Goal: Information Seeking & Learning: Learn about a topic

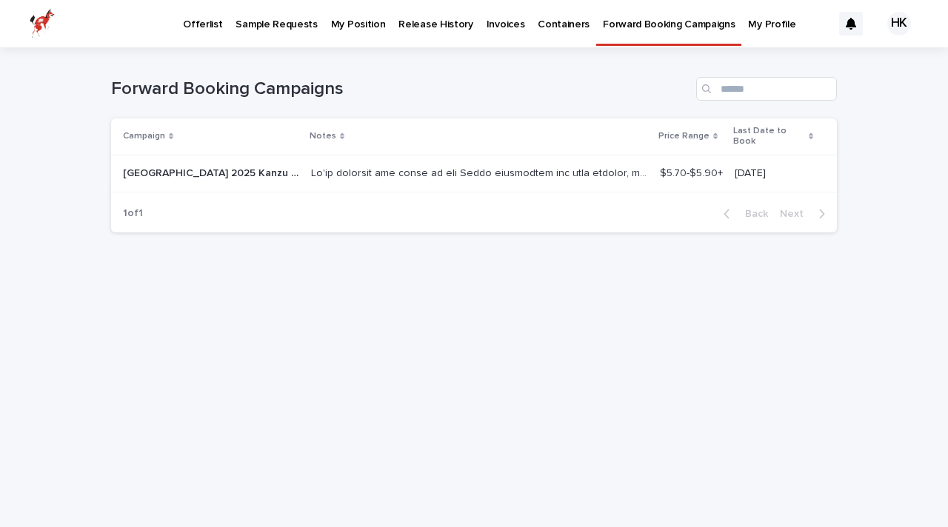
click at [209, 26] on p "Offerlist" at bounding box center [202, 15] width 39 height 31
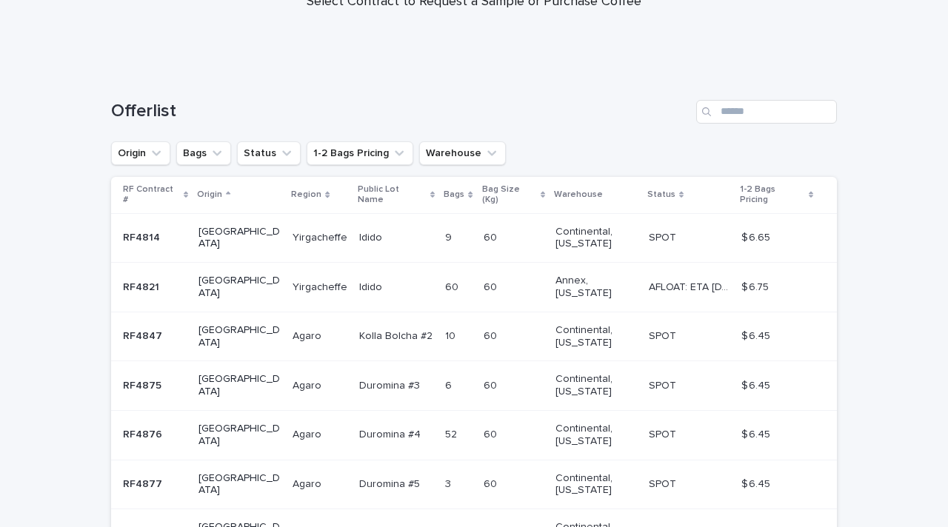
scroll to position [158, 0]
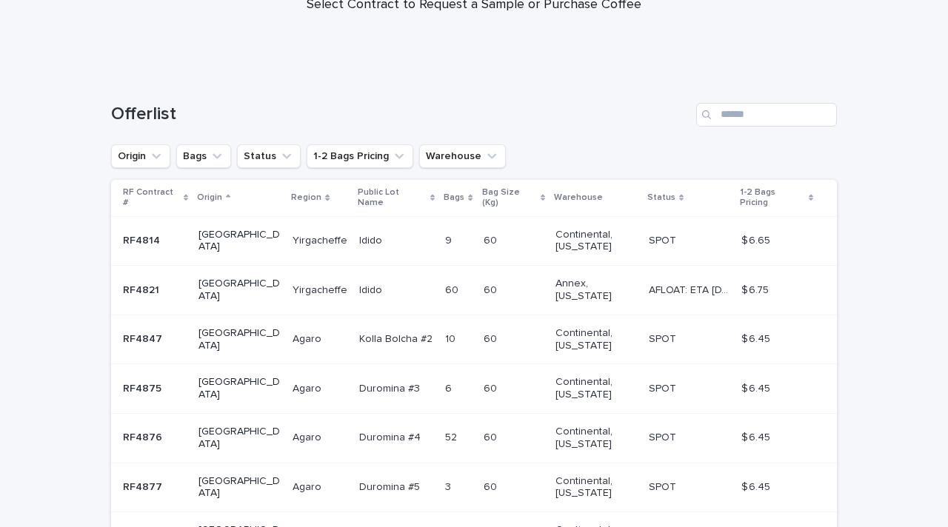
click at [227, 240] on div "[GEOGRAPHIC_DATA]" at bounding box center [239, 241] width 82 height 37
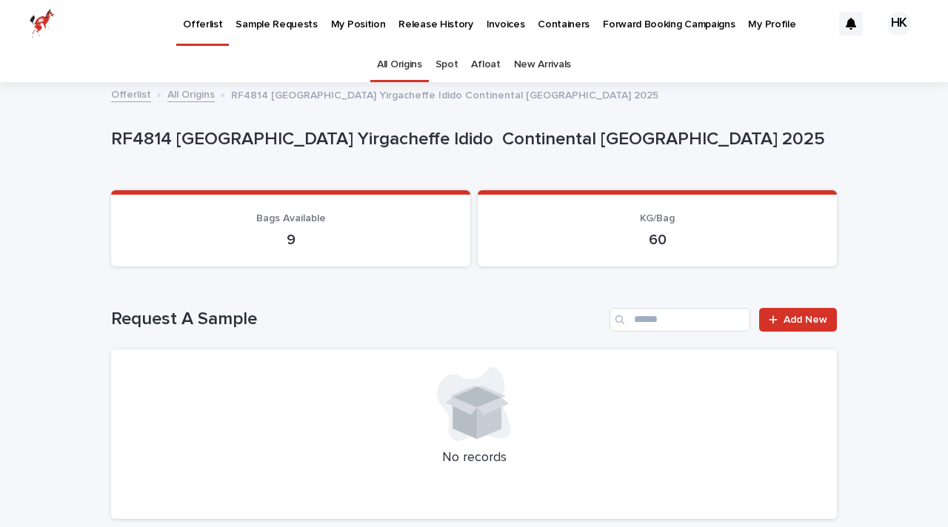
scroll to position [41, 0]
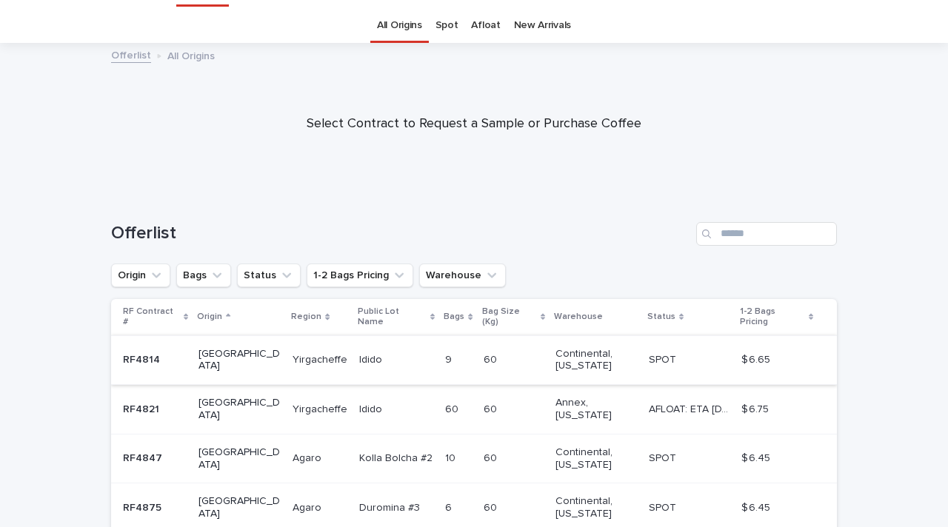
scroll to position [40, 0]
click at [455, 24] on link "Spot" at bounding box center [446, 24] width 23 height 35
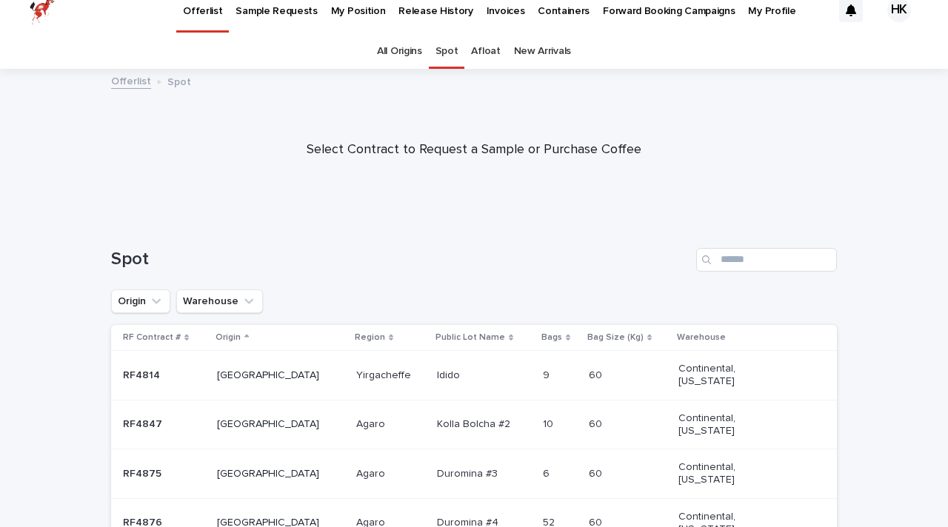
scroll to position [17, 0]
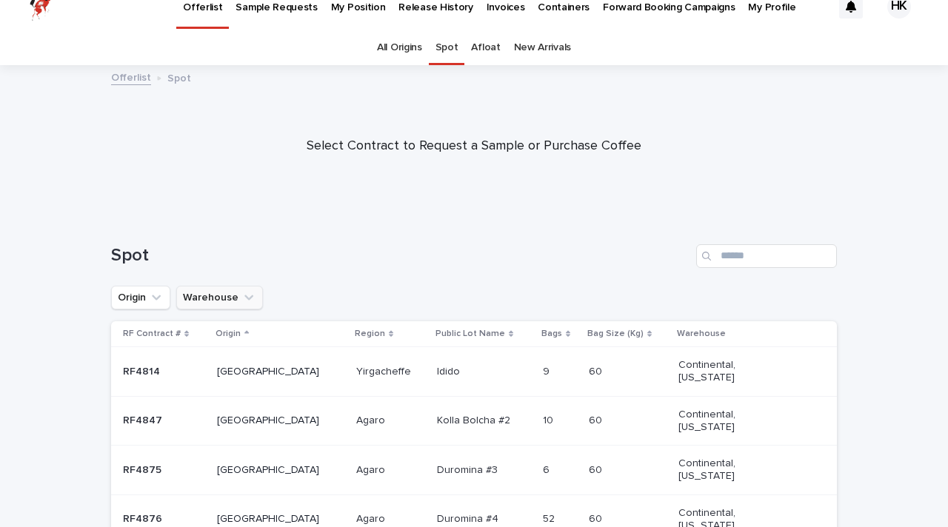
click at [252, 290] on button "Warehouse" at bounding box center [219, 298] width 87 height 24
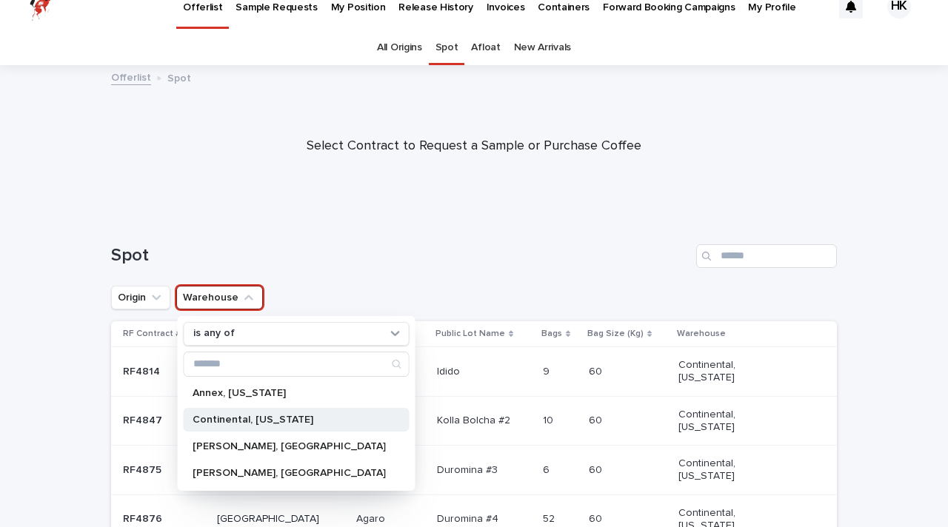
click at [228, 411] on div "Continental, [US_STATE]" at bounding box center [297, 420] width 226 height 24
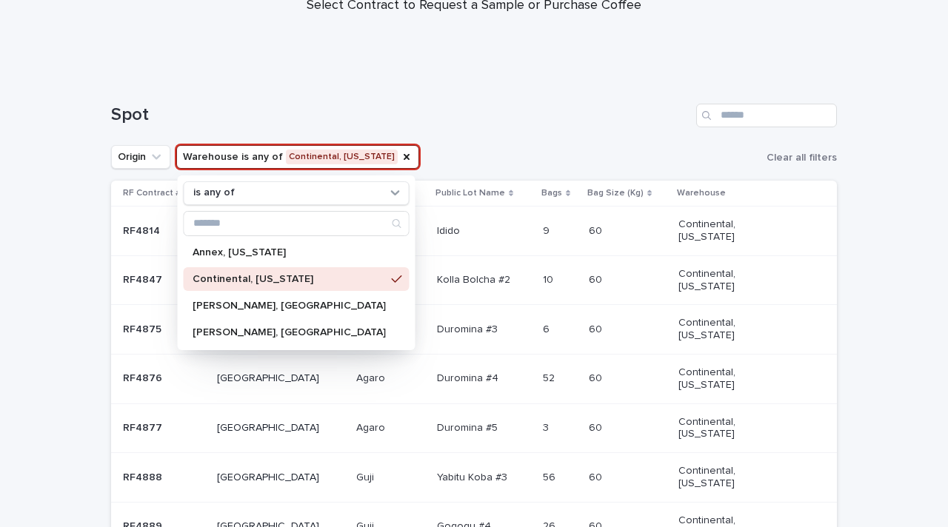
scroll to position [168, 0]
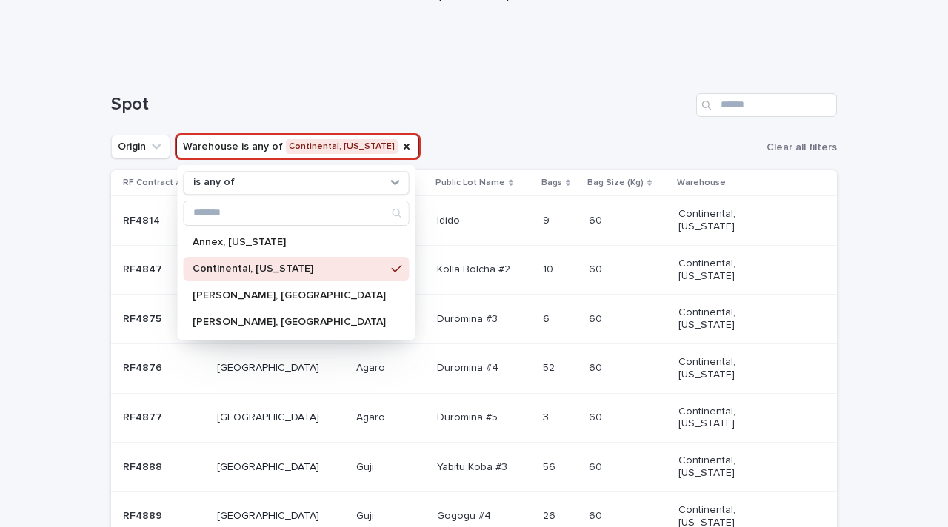
click at [464, 103] on h1 "Spot" at bounding box center [400, 104] width 579 height 21
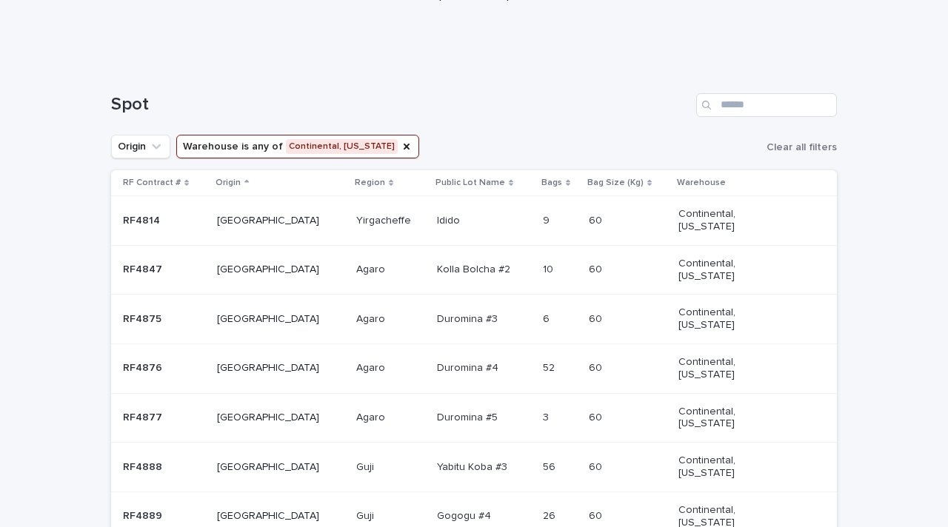
scroll to position [0, 0]
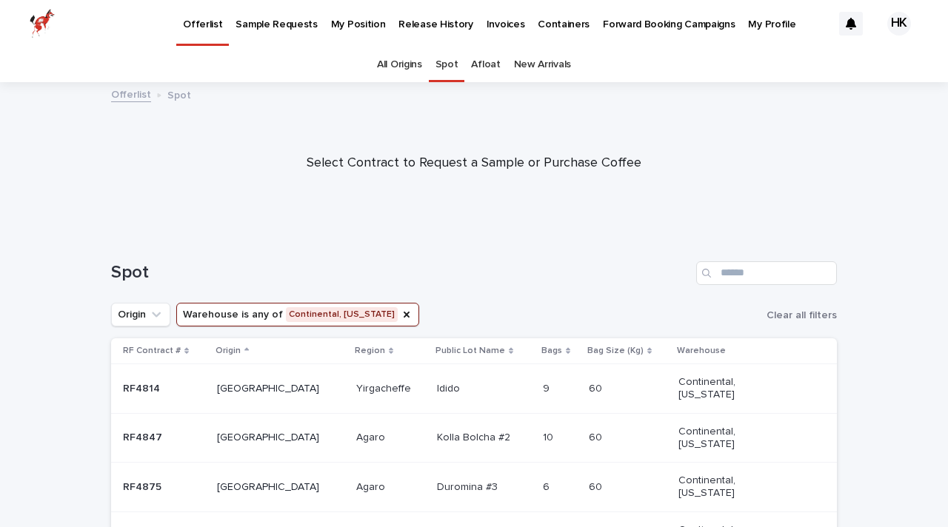
click at [490, 65] on link "Afloat" at bounding box center [485, 64] width 29 height 35
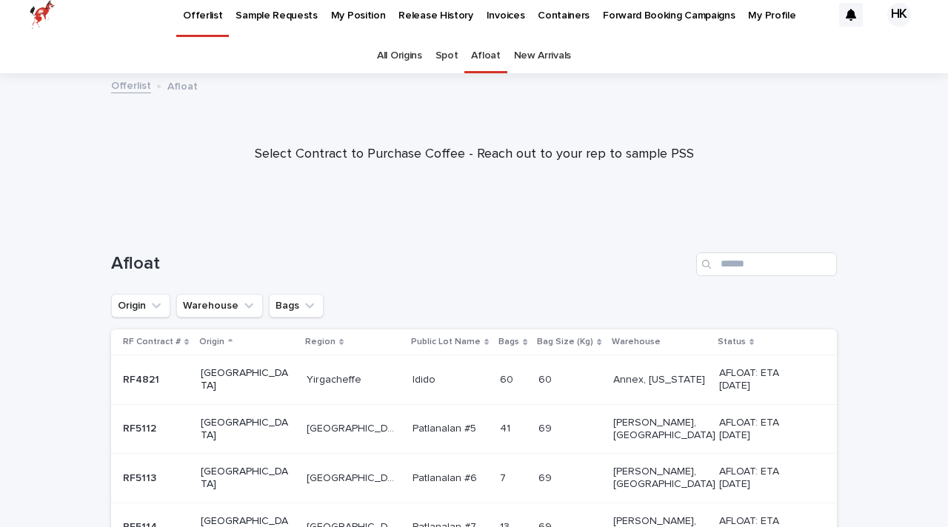
scroll to position [13, 0]
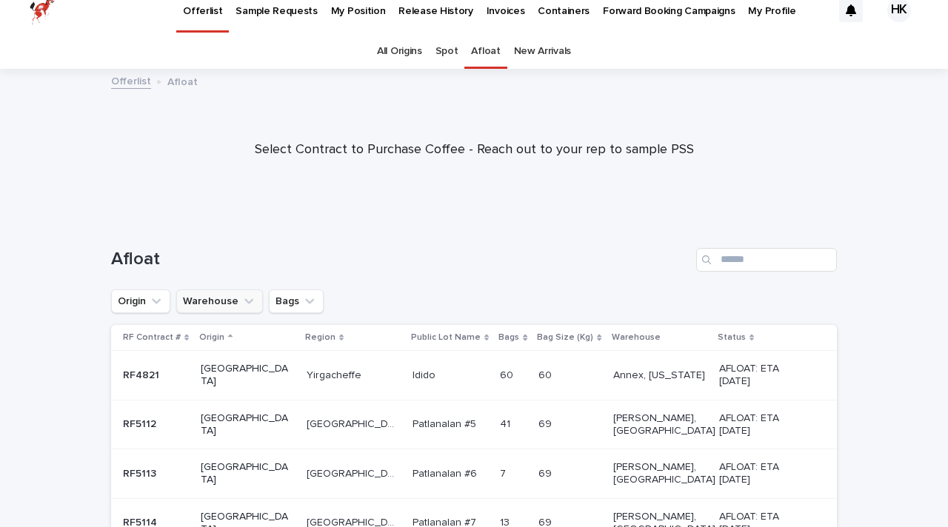
click at [241, 299] on icon "Warehouse" at bounding box center [248, 301] width 15 height 15
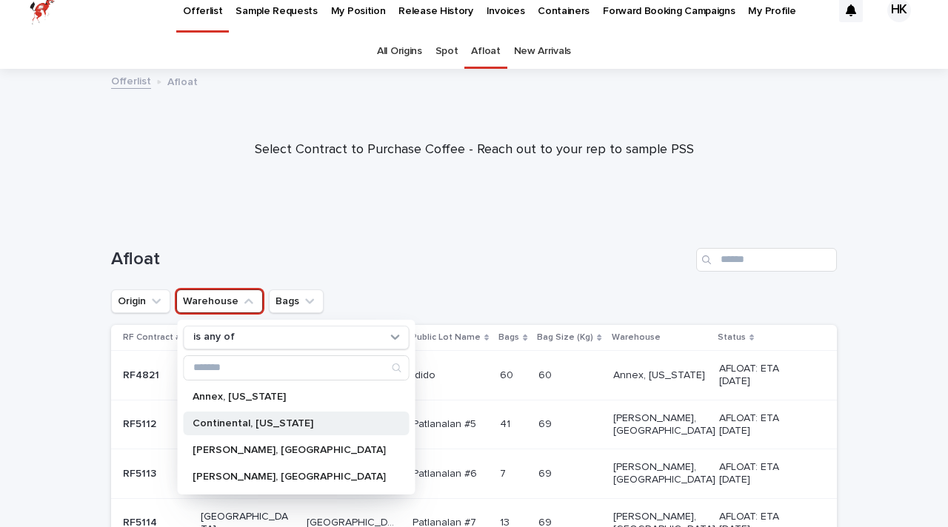
click at [229, 420] on p "Continental, [US_STATE]" at bounding box center [289, 423] width 193 height 10
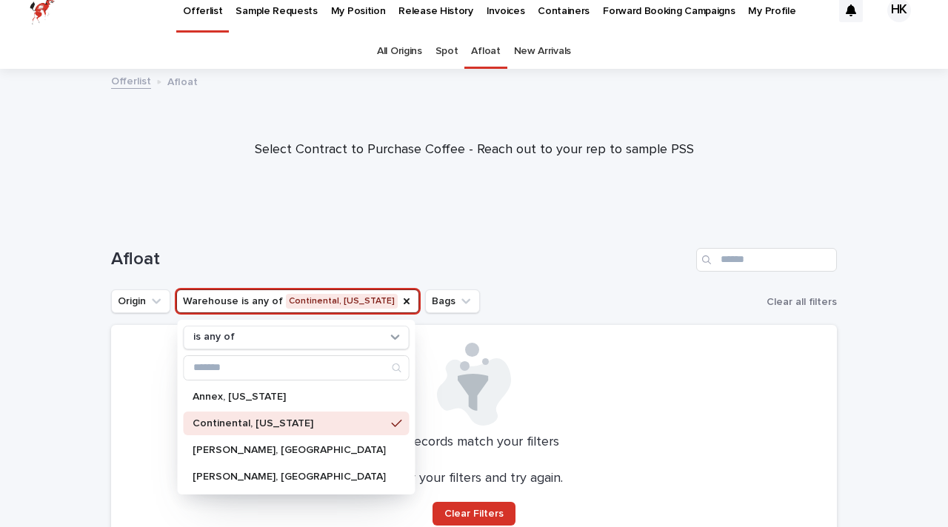
click at [470, 267] on h1 "Afloat" at bounding box center [400, 259] width 579 height 21
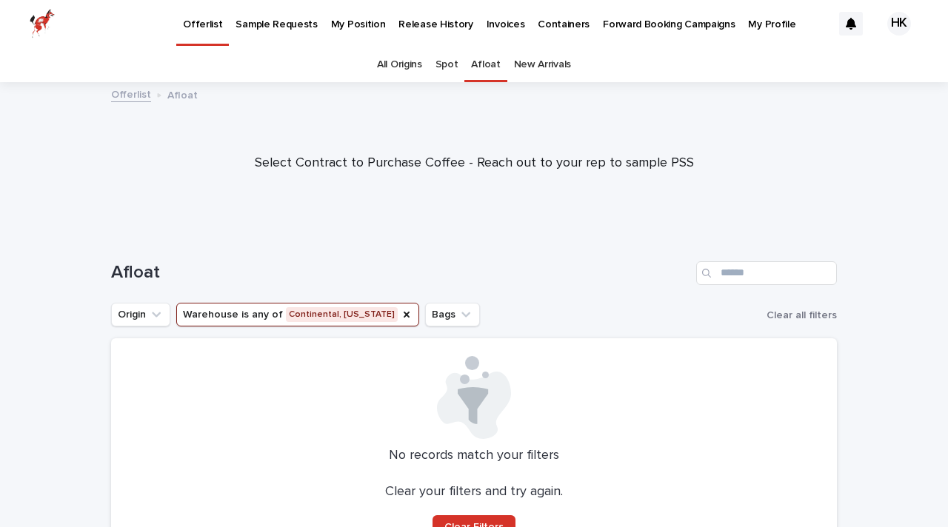
click at [461, 211] on div at bounding box center [474, 157] width 948 height 148
click at [536, 69] on link "New Arrivals" at bounding box center [542, 64] width 57 height 35
